Goal: Task Accomplishment & Management: Manage account settings

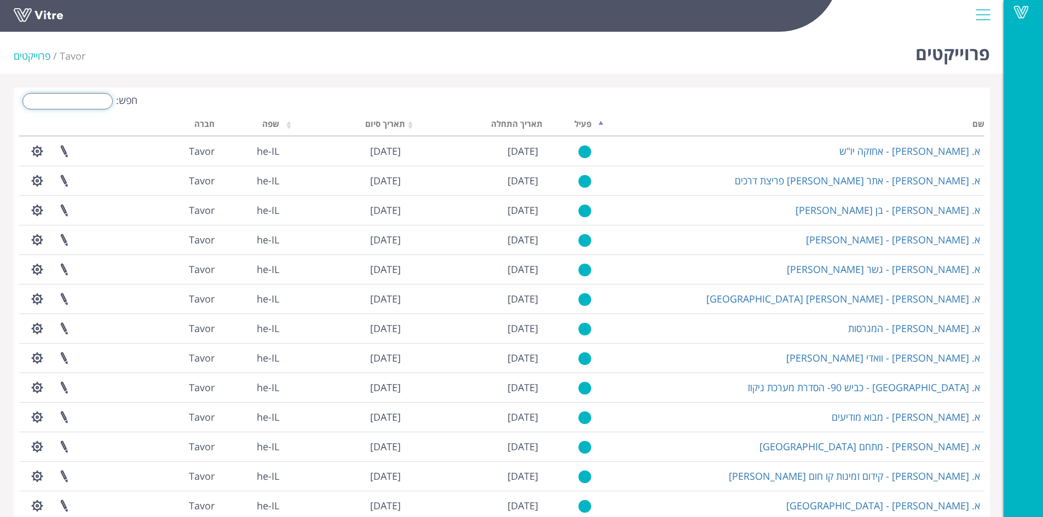
click at [76, 99] on input "חפש:" at bounding box center [67, 101] width 90 height 16
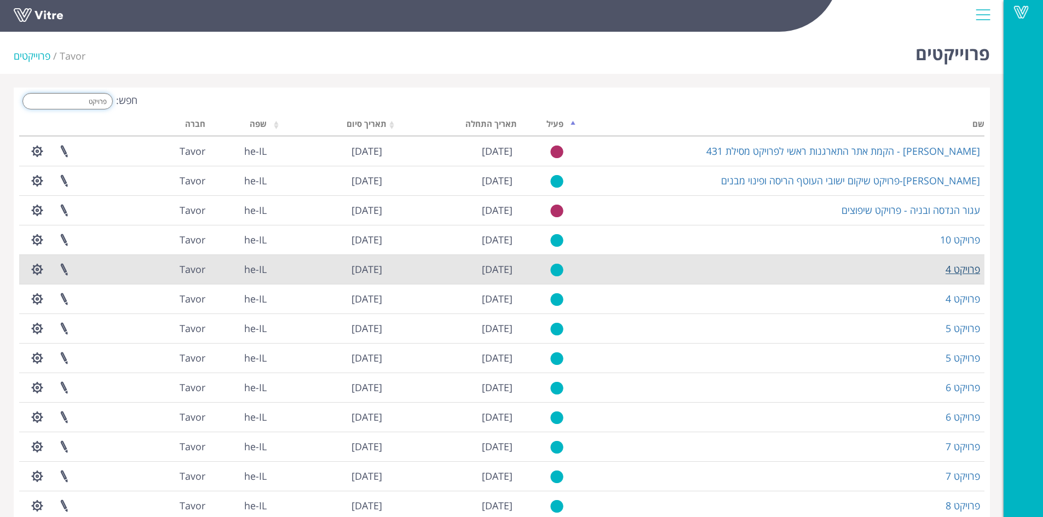
type input "פרויקט"
click at [966, 272] on link "פרויקט 4" at bounding box center [963, 269] width 34 height 13
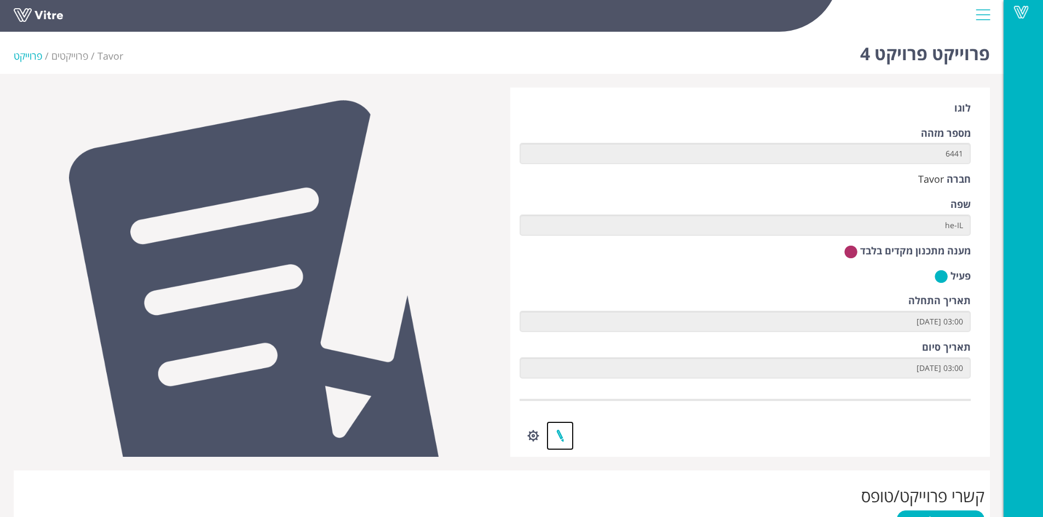
click at [563, 435] on link at bounding box center [559, 436] width 27 height 29
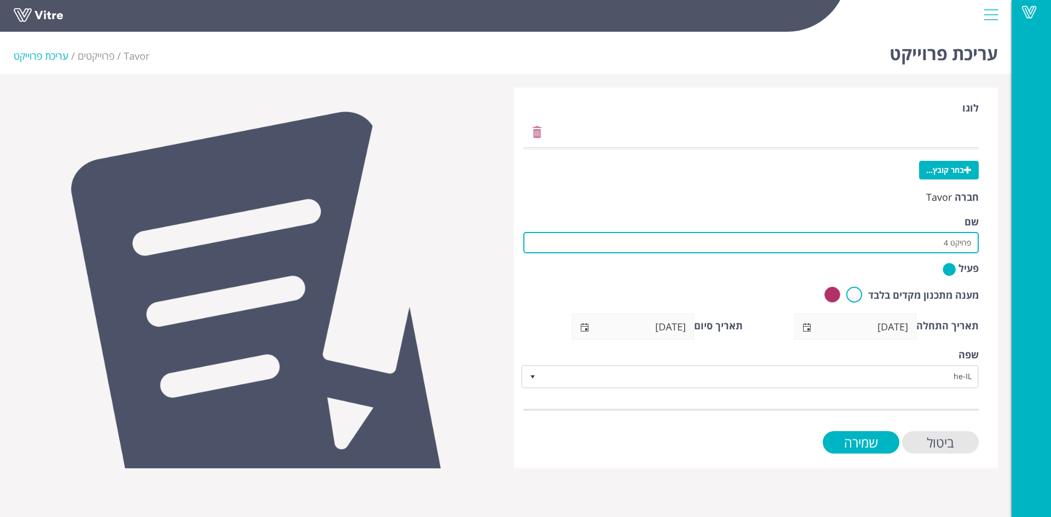
drag, startPoint x: 919, startPoint y: 249, endPoint x: 1008, endPoint y: 237, distance: 90.1
click at [1008, 237] on div "עריכת פרוייקט Tavor פרוייקטים עריכת פרוייקט [GEOGRAPHIC_DATA] בחר קובץ... חברה …" at bounding box center [506, 247] width 1012 height 441
paste input "מרלו״ג ישעי בית שמש"
type input "קל בניין-מרלו״ג ישעי בית שמש"
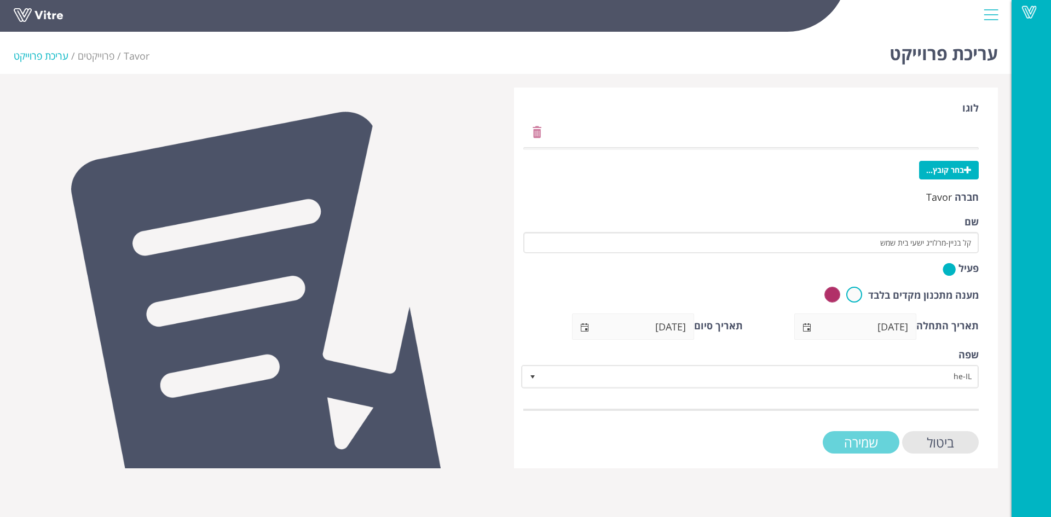
click at [866, 445] on input "שמירה" at bounding box center [861, 442] width 77 height 22
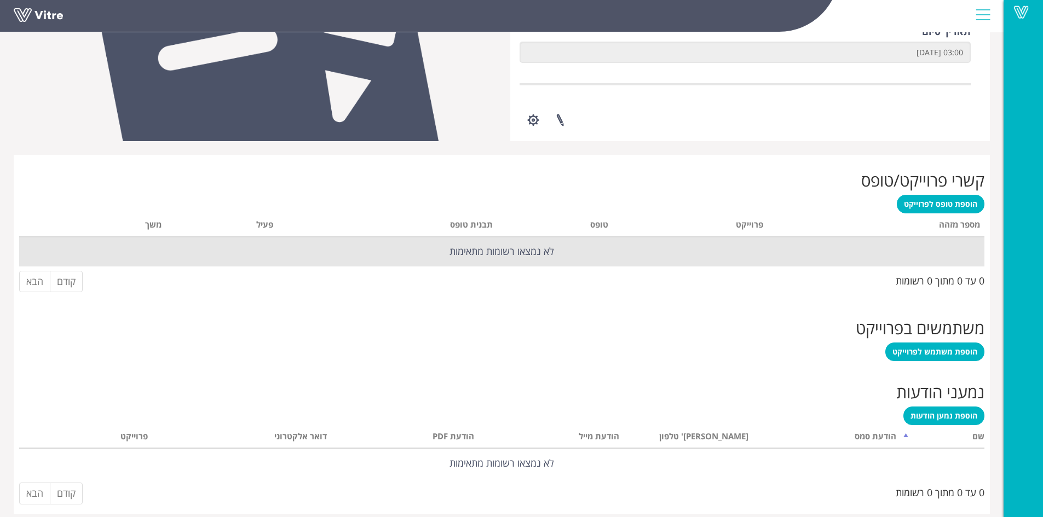
scroll to position [327, 0]
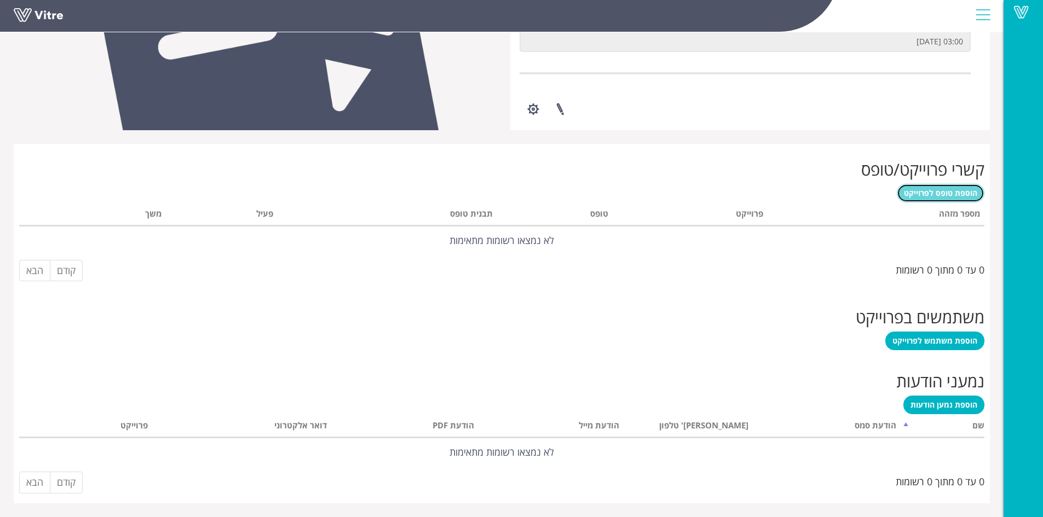
click at [936, 189] on span "הוספת טופס לפרוייקט" at bounding box center [940, 193] width 73 height 10
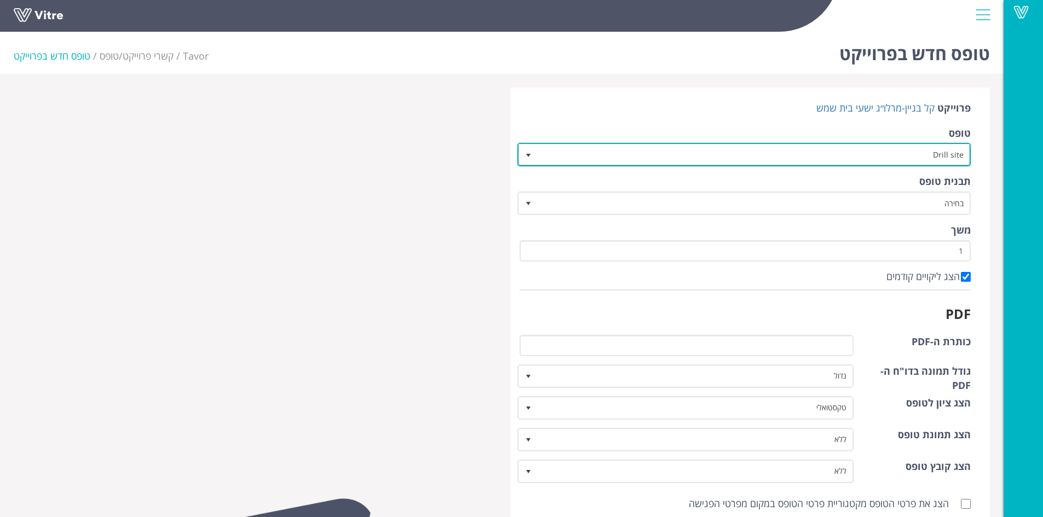
click at [529, 153] on span "select" at bounding box center [528, 155] width 9 height 9
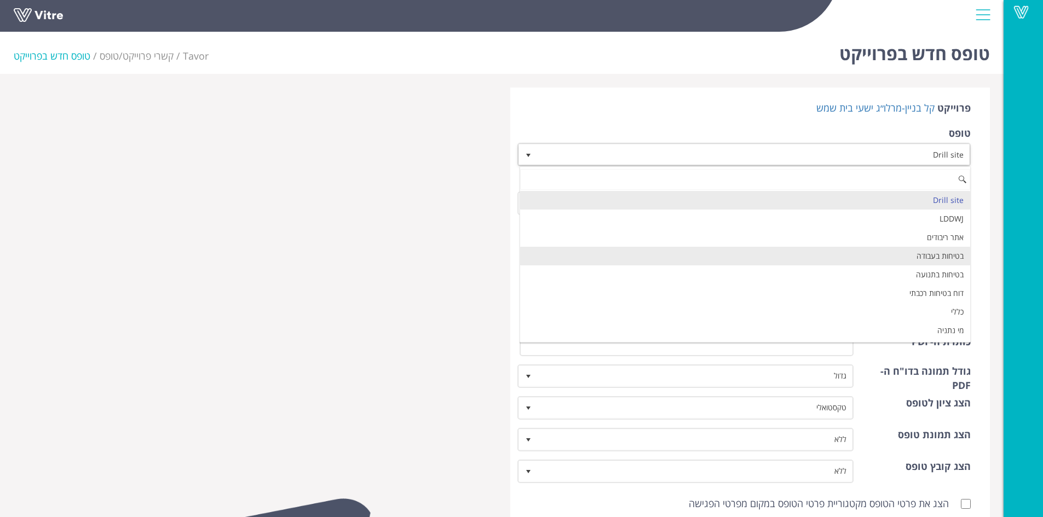
click at [684, 261] on li "בטיחות בעבודה" at bounding box center [745, 256] width 451 height 19
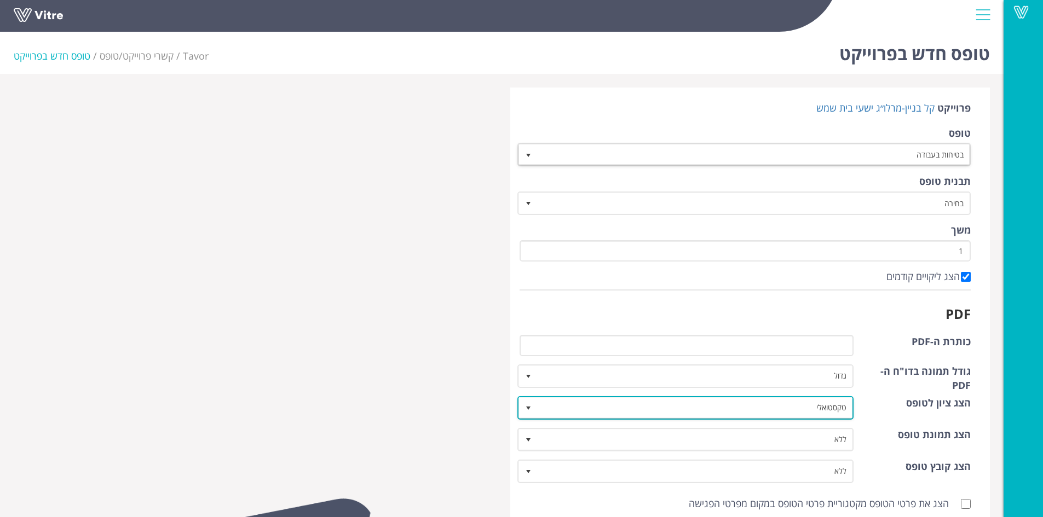
click at [523, 406] on span "select" at bounding box center [529, 408] width 20 height 20
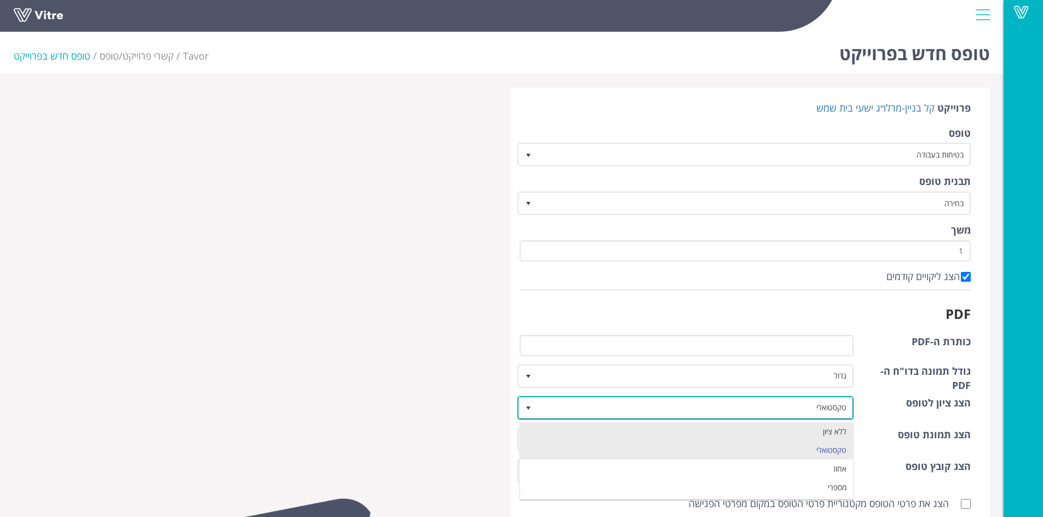
click at [538, 423] on li "ללא ציון" at bounding box center [686, 432] width 333 height 19
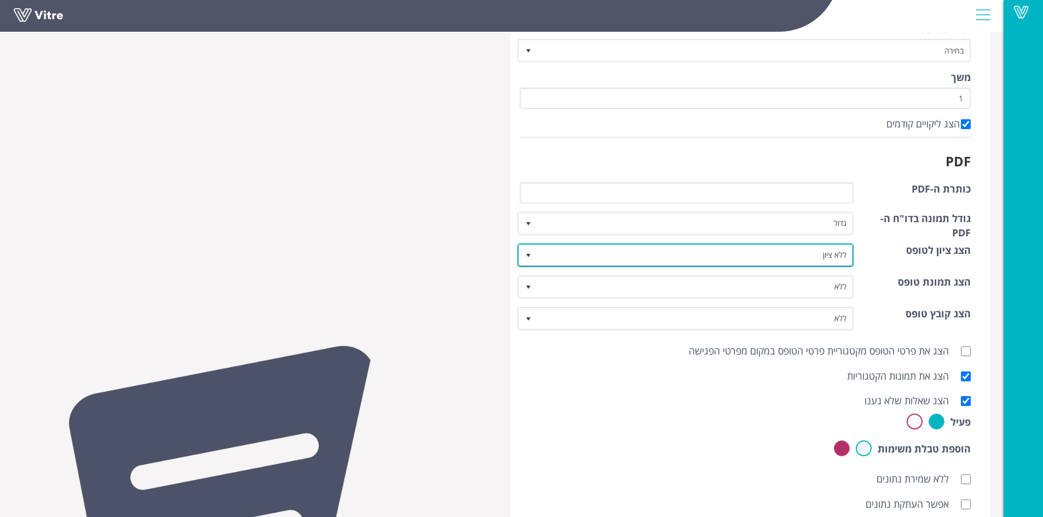
scroll to position [246, 0]
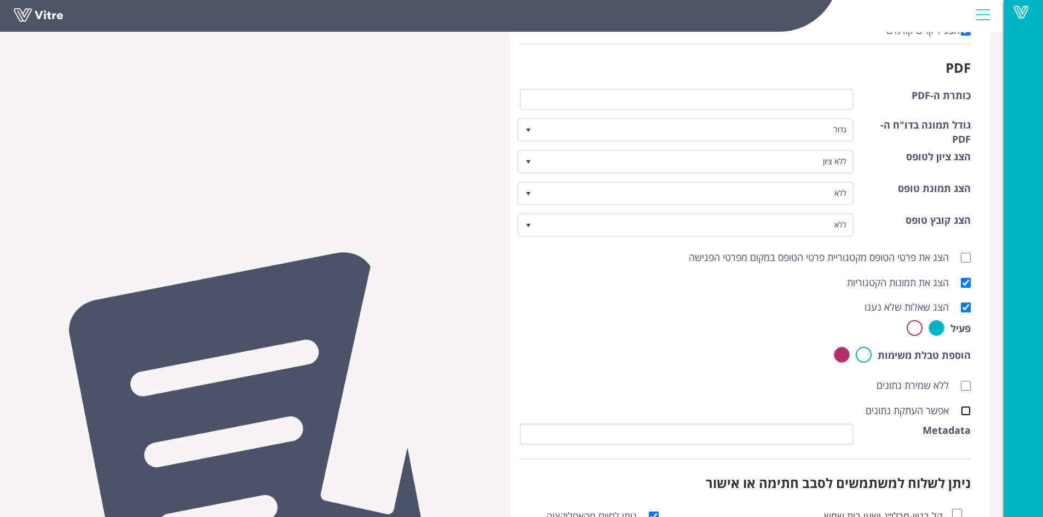
click at [964, 411] on input "אפשר העתקת נתונים" at bounding box center [966, 411] width 10 height 10
checkbox input "true"
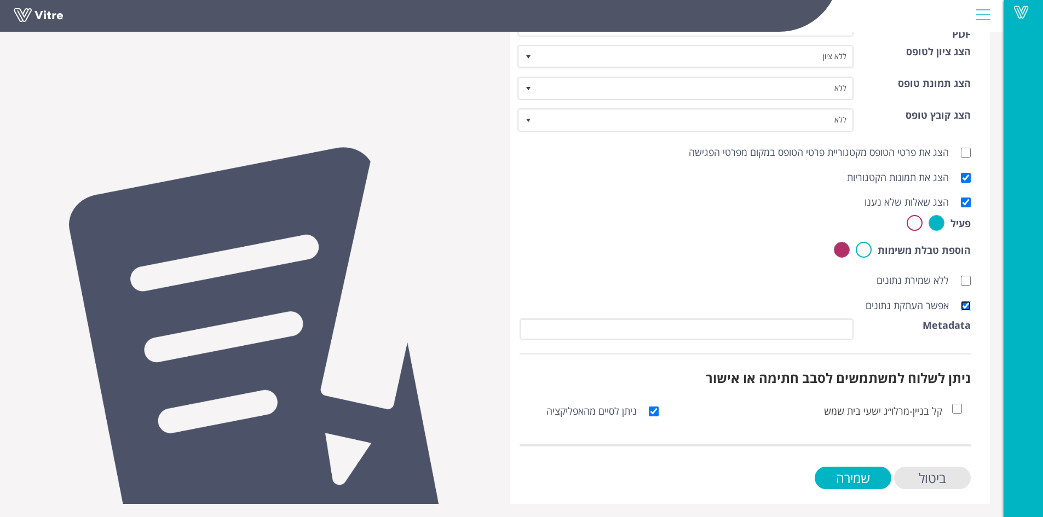
scroll to position [352, 0]
click at [848, 475] on input "שמירה" at bounding box center [853, 477] width 77 height 22
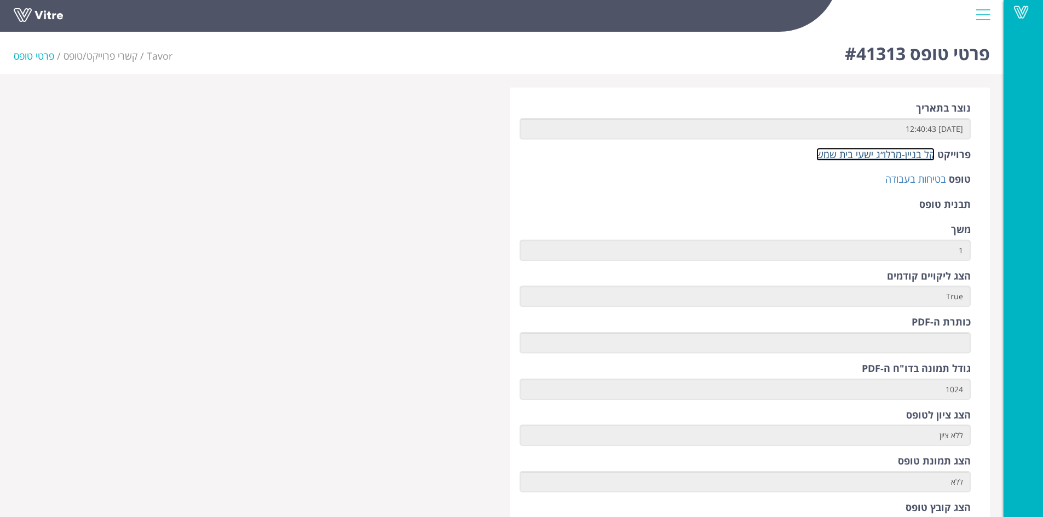
click at [874, 157] on link "קל בניין-מרלו״ג ישעי בית שמש" at bounding box center [875, 154] width 118 height 13
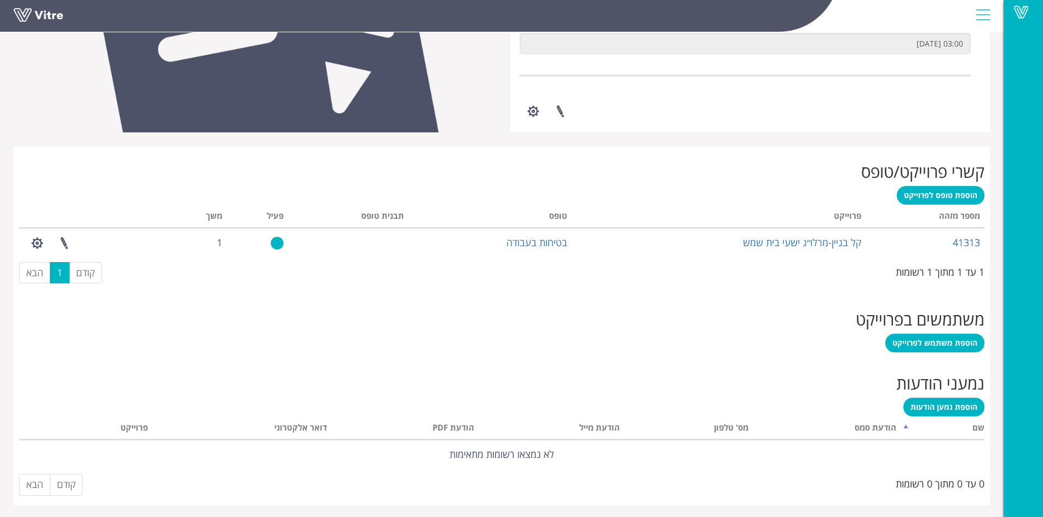
scroll to position [327, 0]
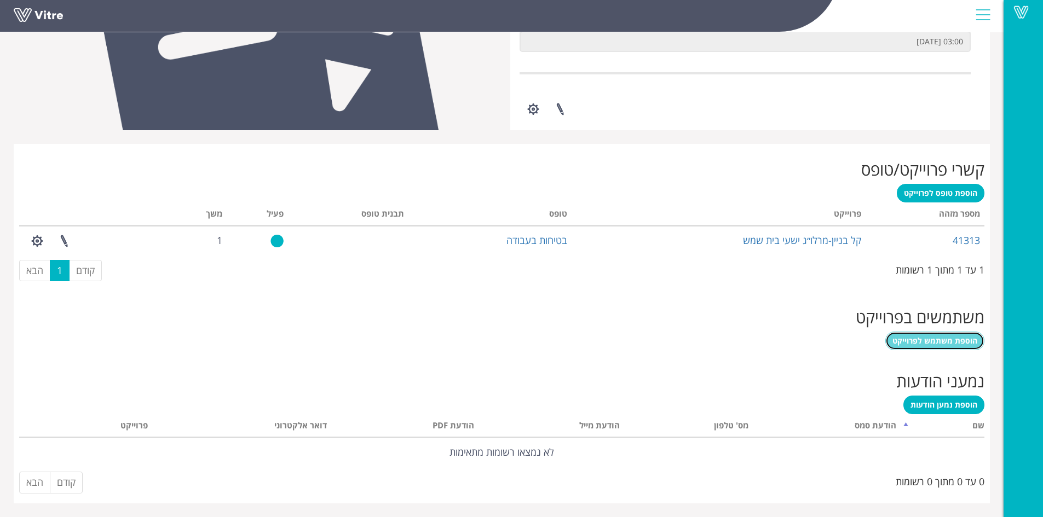
click at [952, 337] on span "הוספת משתמש לפרוייקט" at bounding box center [934, 341] width 85 height 10
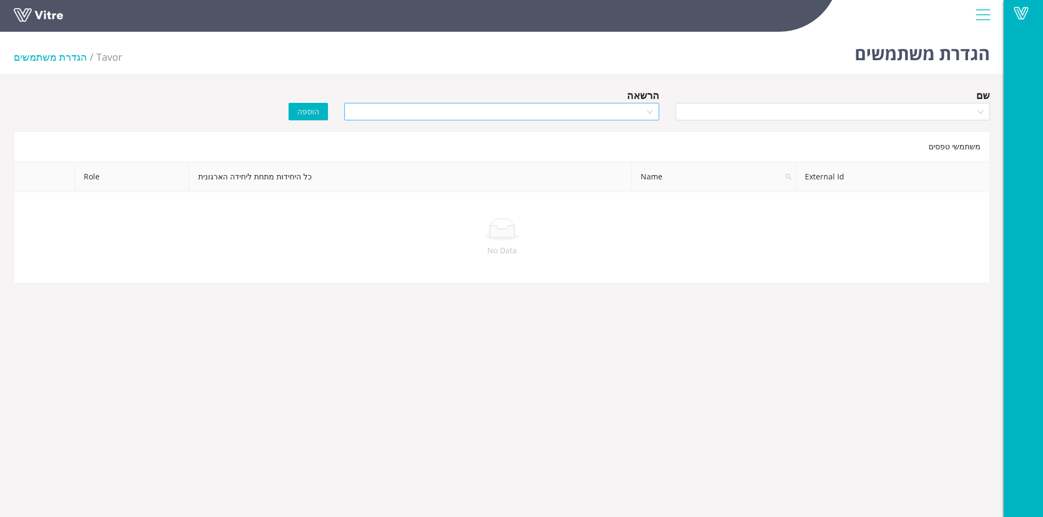
click at [648, 114] on div at bounding box center [501, 112] width 314 height 18
click at [631, 148] on div "Manager" at bounding box center [501, 151] width 301 height 12
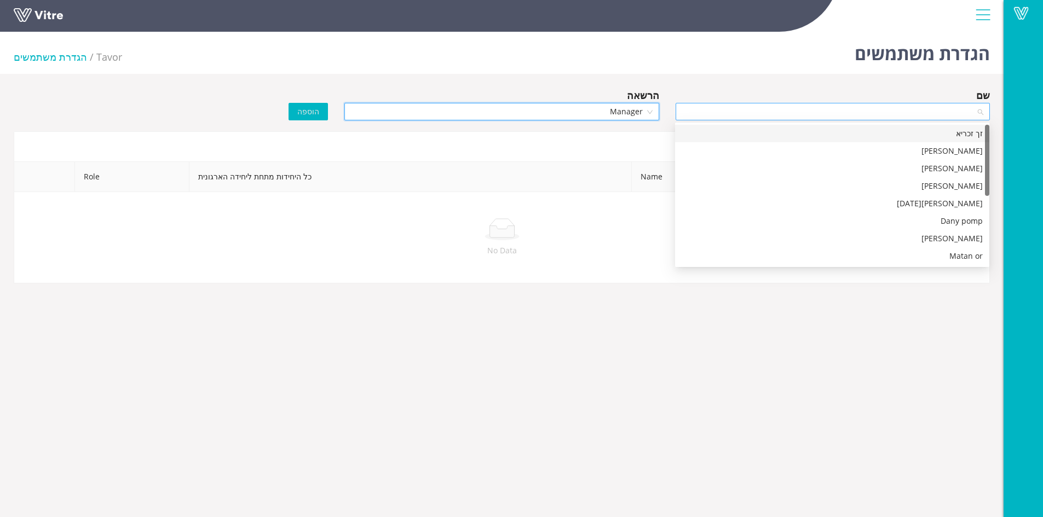
click at [983, 111] on div at bounding box center [833, 112] width 314 height 18
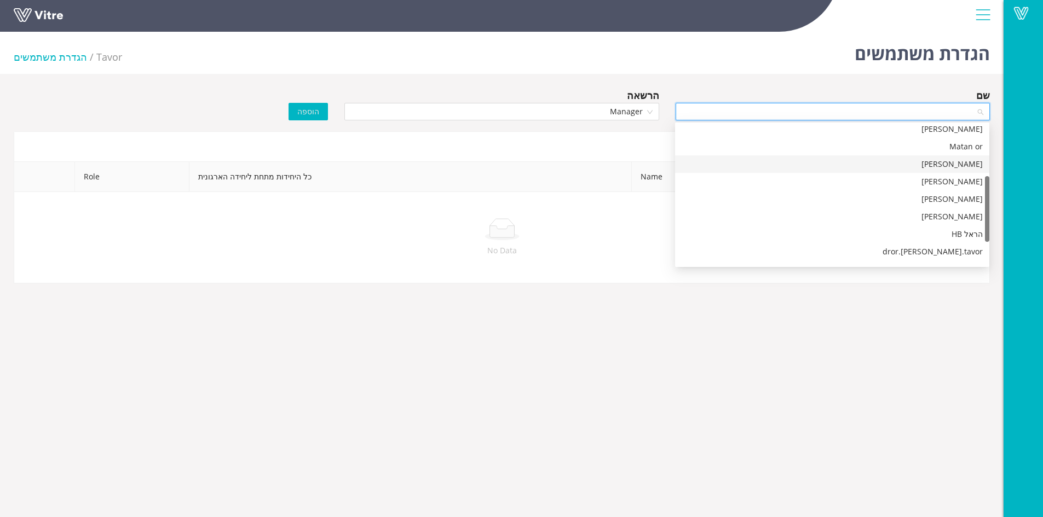
scroll to position [158, 0]
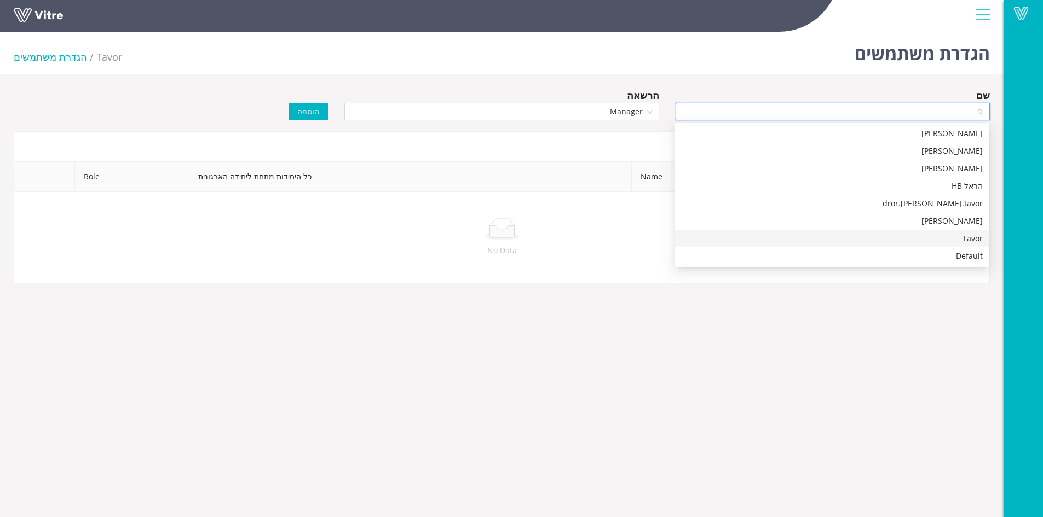
click at [948, 238] on div "Tavor" at bounding box center [832, 239] width 301 height 12
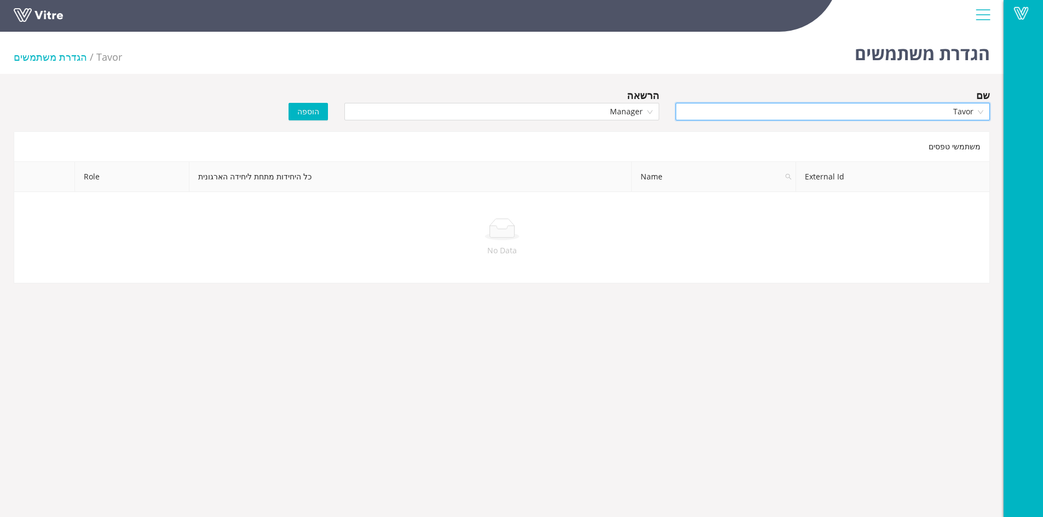
click at [304, 114] on span "הוספה" at bounding box center [308, 112] width 22 height 12
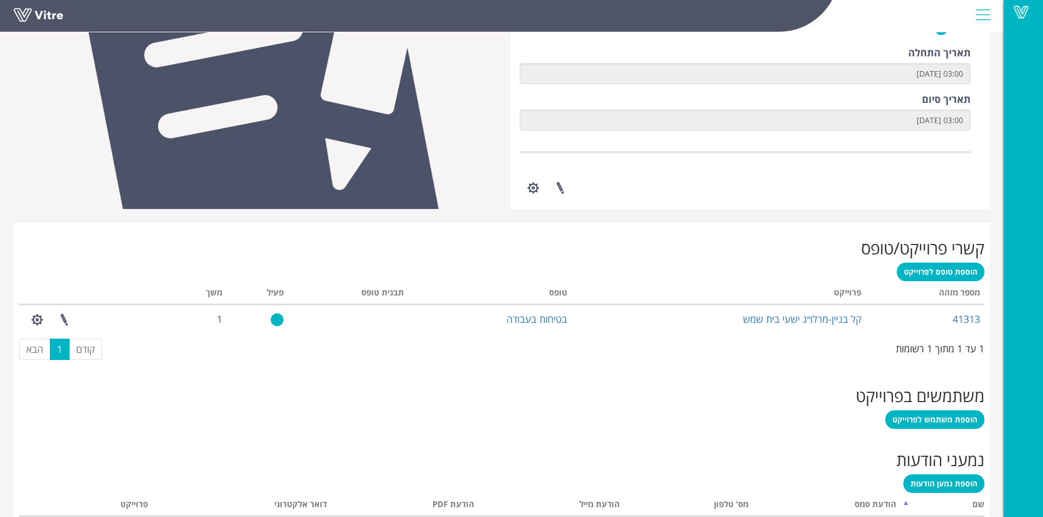
scroll to position [327, 0]
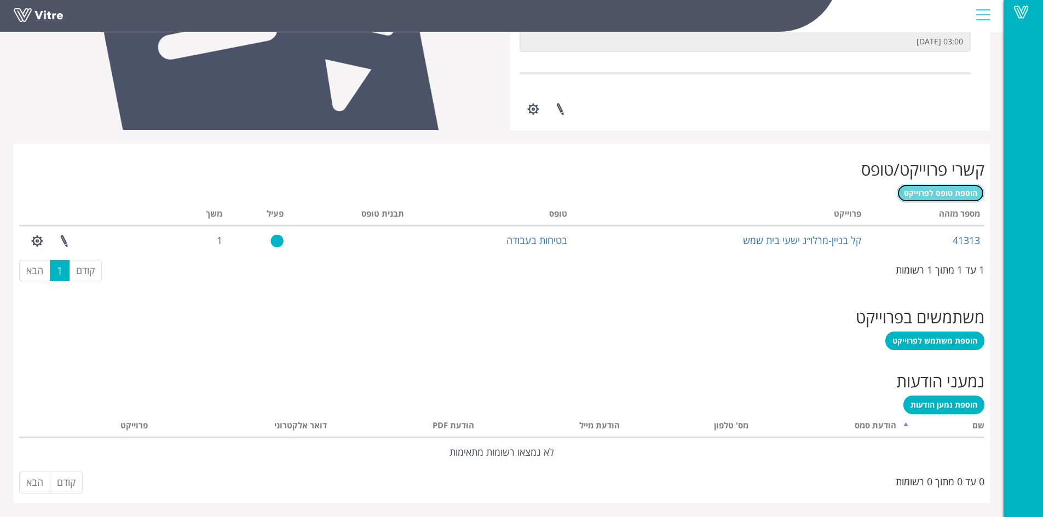
click at [917, 194] on span "הוספת טופס לפרוייקט" at bounding box center [940, 193] width 73 height 10
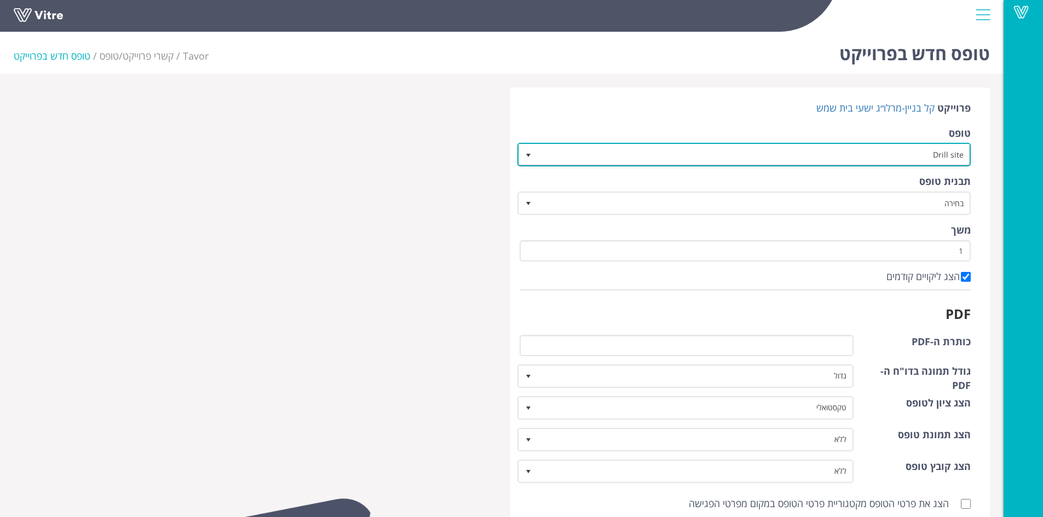
click at [525, 154] on span "select" at bounding box center [528, 155] width 9 height 9
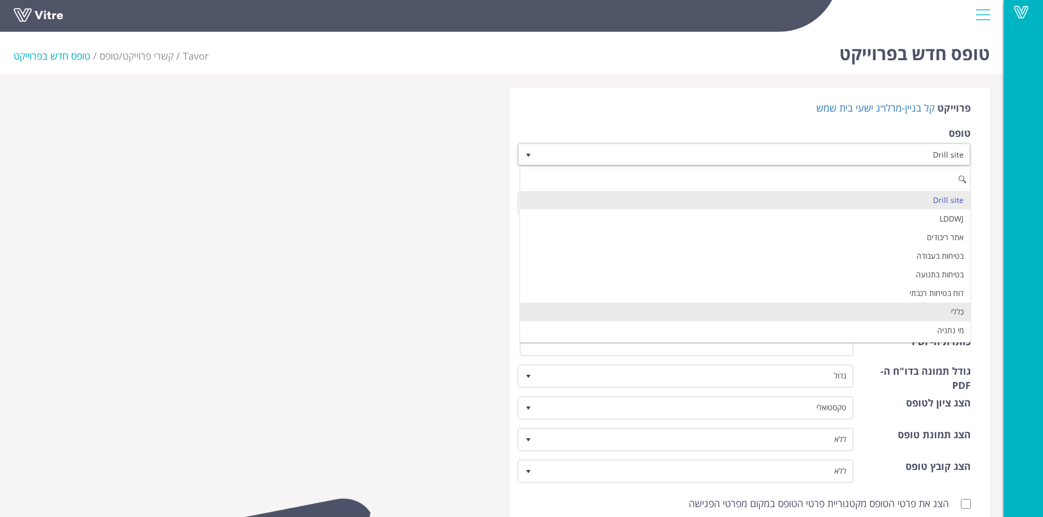
click at [945, 310] on li "כללי" at bounding box center [745, 312] width 451 height 19
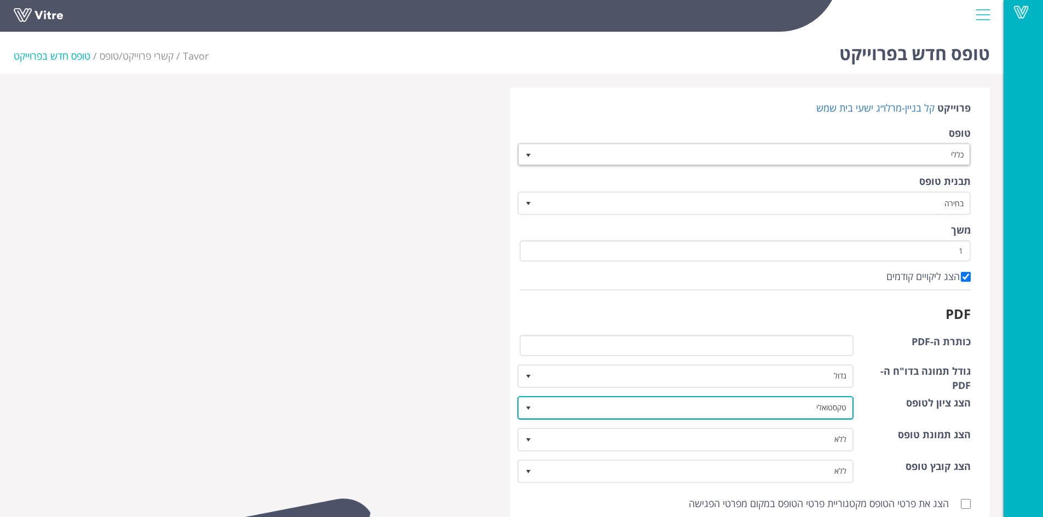
click at [531, 406] on span "select" at bounding box center [528, 408] width 9 height 9
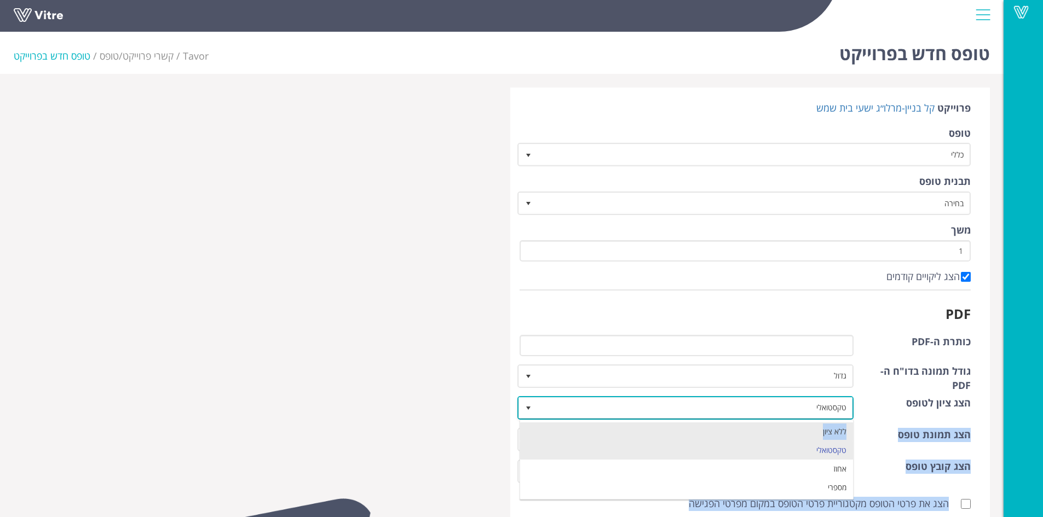
drag, startPoint x: 549, startPoint y: 416, endPoint x: 552, endPoint y: 425, distance: 9.9
click at [552, 425] on body "Vitre טופס חדש בפרוייקט Tavor קשרי פרוייקט/טופס טופס חדש בפרוייקט פרוייקט קל בנ…" at bounding box center [521, 441] width 1043 height 828
click at [615, 435] on li "ללא ציון" at bounding box center [686, 432] width 333 height 19
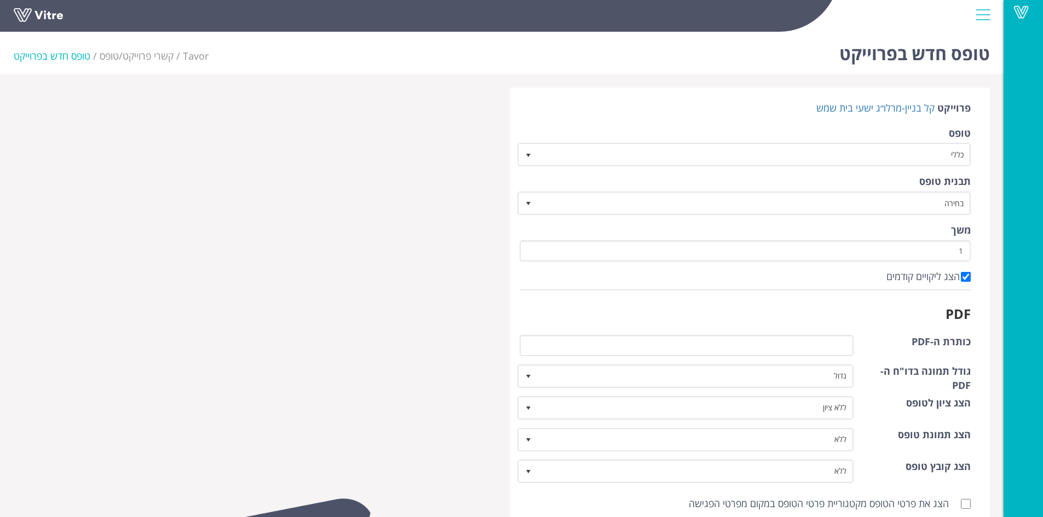
click at [693, 312] on h3 "PDF" at bounding box center [746, 314] width 452 height 14
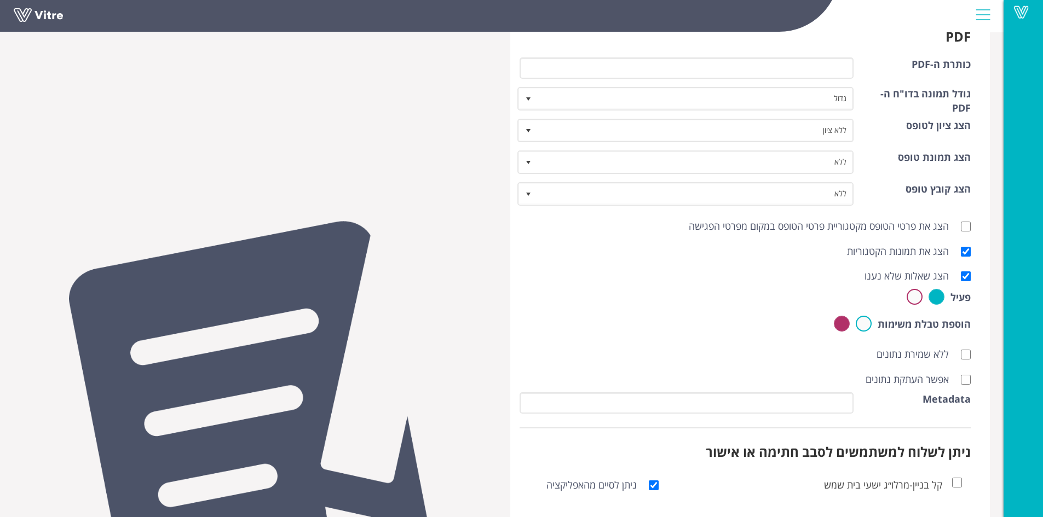
scroll to position [287, 0]
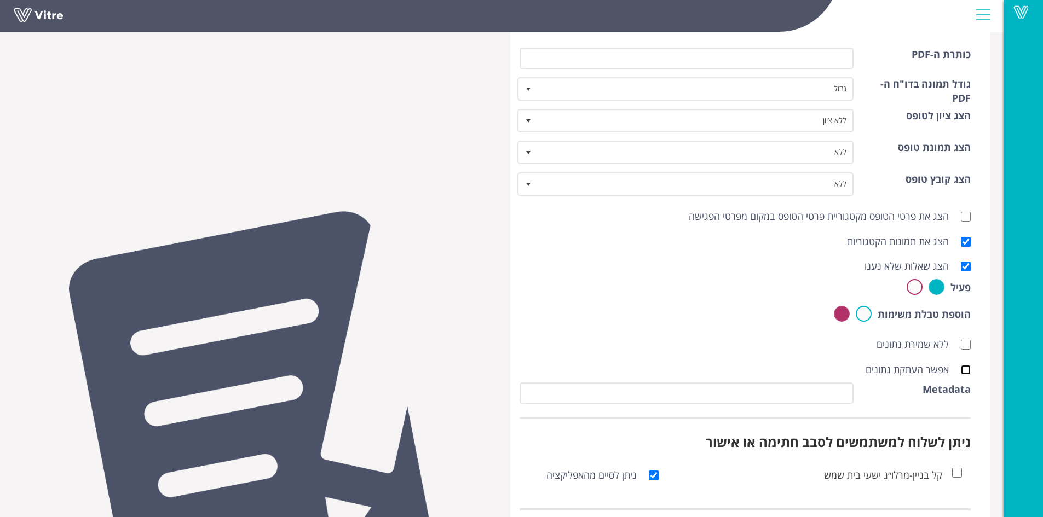
click at [963, 368] on input "אפשר העתקת נתונים" at bounding box center [966, 370] width 10 height 10
checkbox input "true"
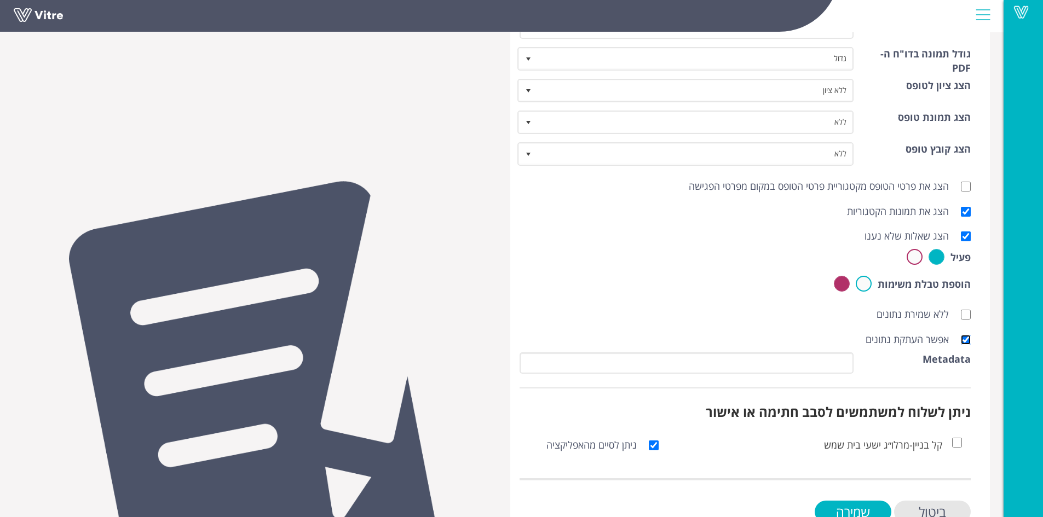
scroll to position [352, 0]
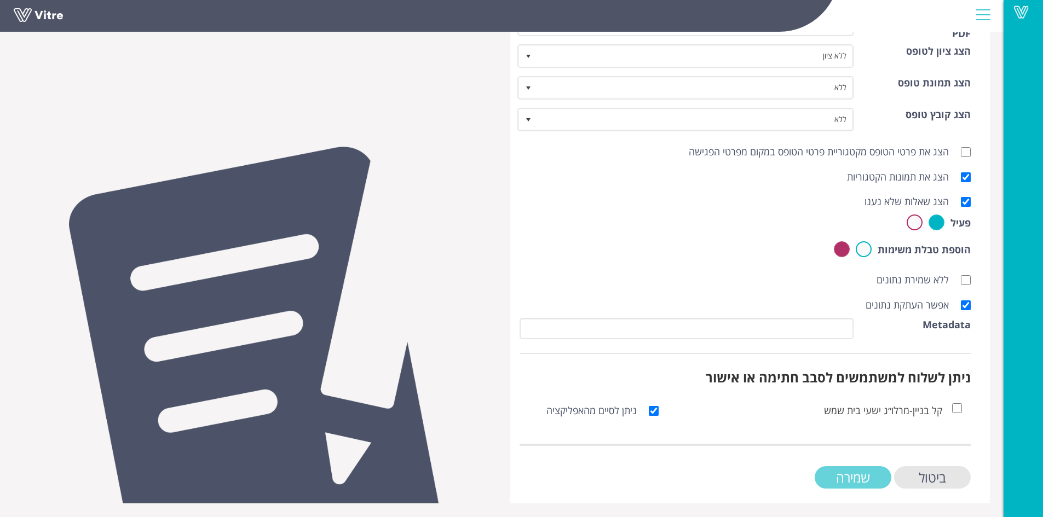
click at [851, 473] on input "שמירה" at bounding box center [853, 477] width 77 height 22
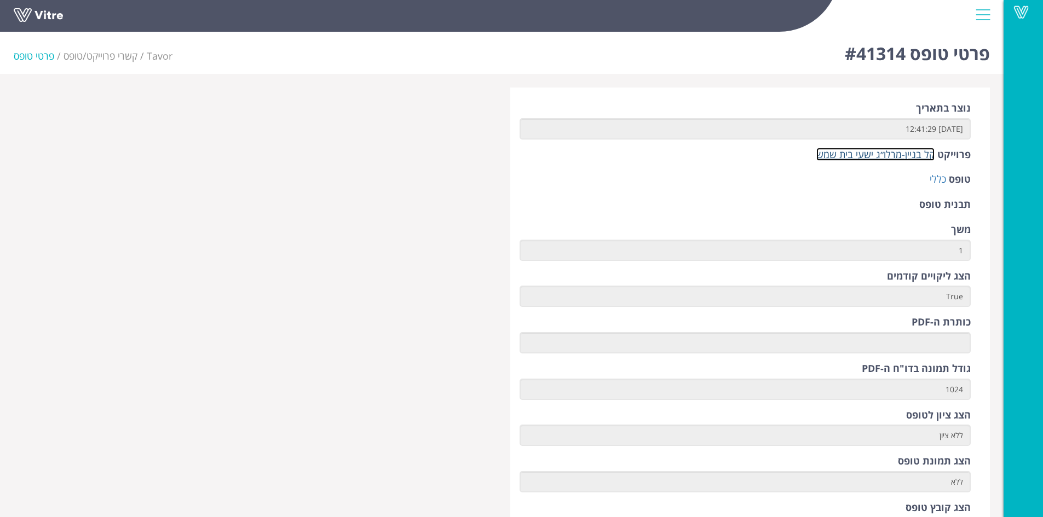
click at [871, 157] on link "קל בניין-מרלו״ג ישעי בית שמש" at bounding box center [875, 154] width 118 height 13
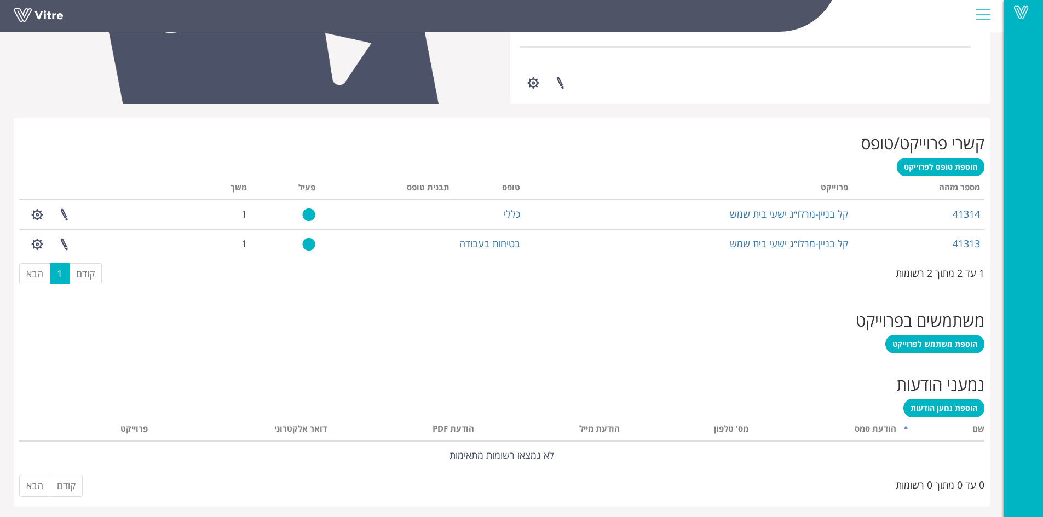
scroll to position [356, 0]
